Goal: Task Accomplishment & Management: Complete application form

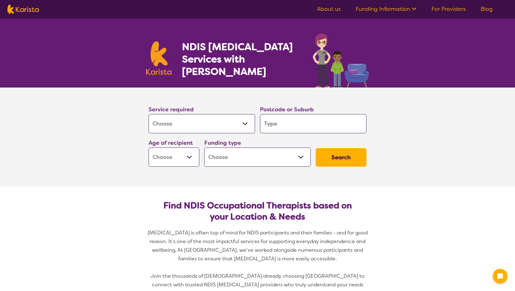
select select "[MEDICAL_DATA]"
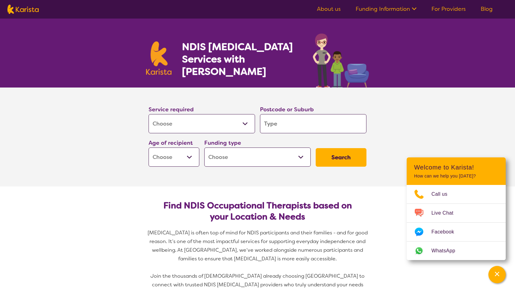
click at [270, 127] on input "search" at bounding box center [313, 123] width 107 height 19
type input "3"
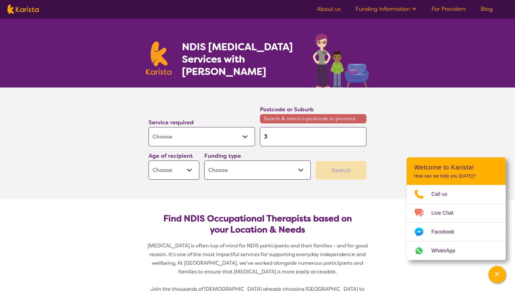
type input "38"
type input "384"
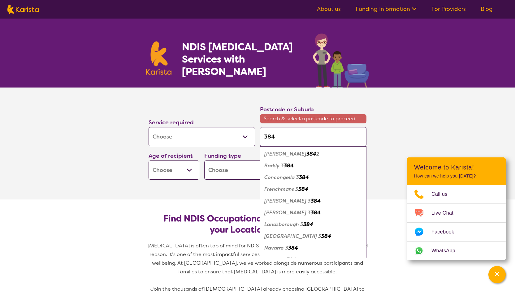
type input "3840"
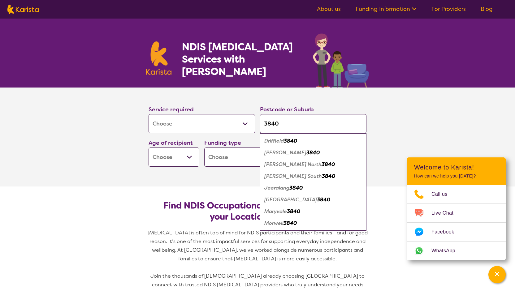
type input "3840"
click at [274, 225] on em "Morwell" at bounding box center [273, 223] width 19 height 7
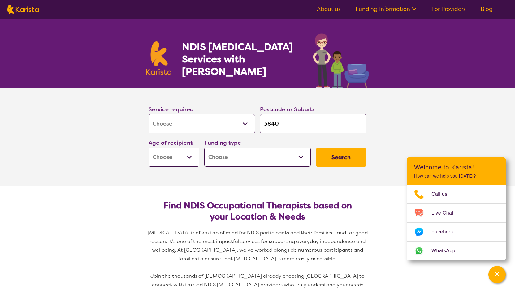
select select "AD"
select select "NDIS"
click at [346, 157] on button "Search" at bounding box center [341, 157] width 51 height 19
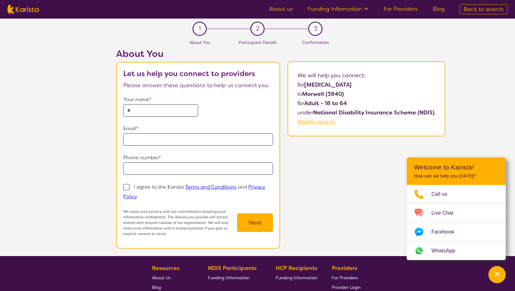
click at [468, 9] on span "Back to search" at bounding box center [484, 9] width 40 height 7
select select "[MEDICAL_DATA]"
select select "AD"
select select "NDIS"
select select "[MEDICAL_DATA]"
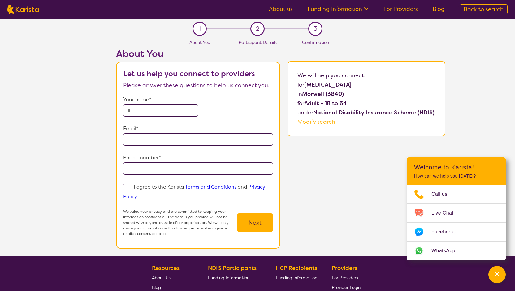
select select "AD"
select select "NDIS"
select select "[MEDICAL_DATA]"
select select "AD"
select select "NDIS"
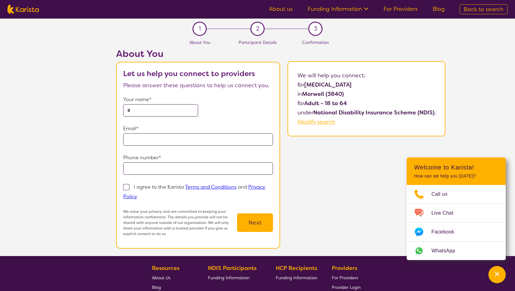
select select "[MEDICAL_DATA]"
select select "AD"
select select "NDIS"
